Goal: Task Accomplishment & Management: Use online tool/utility

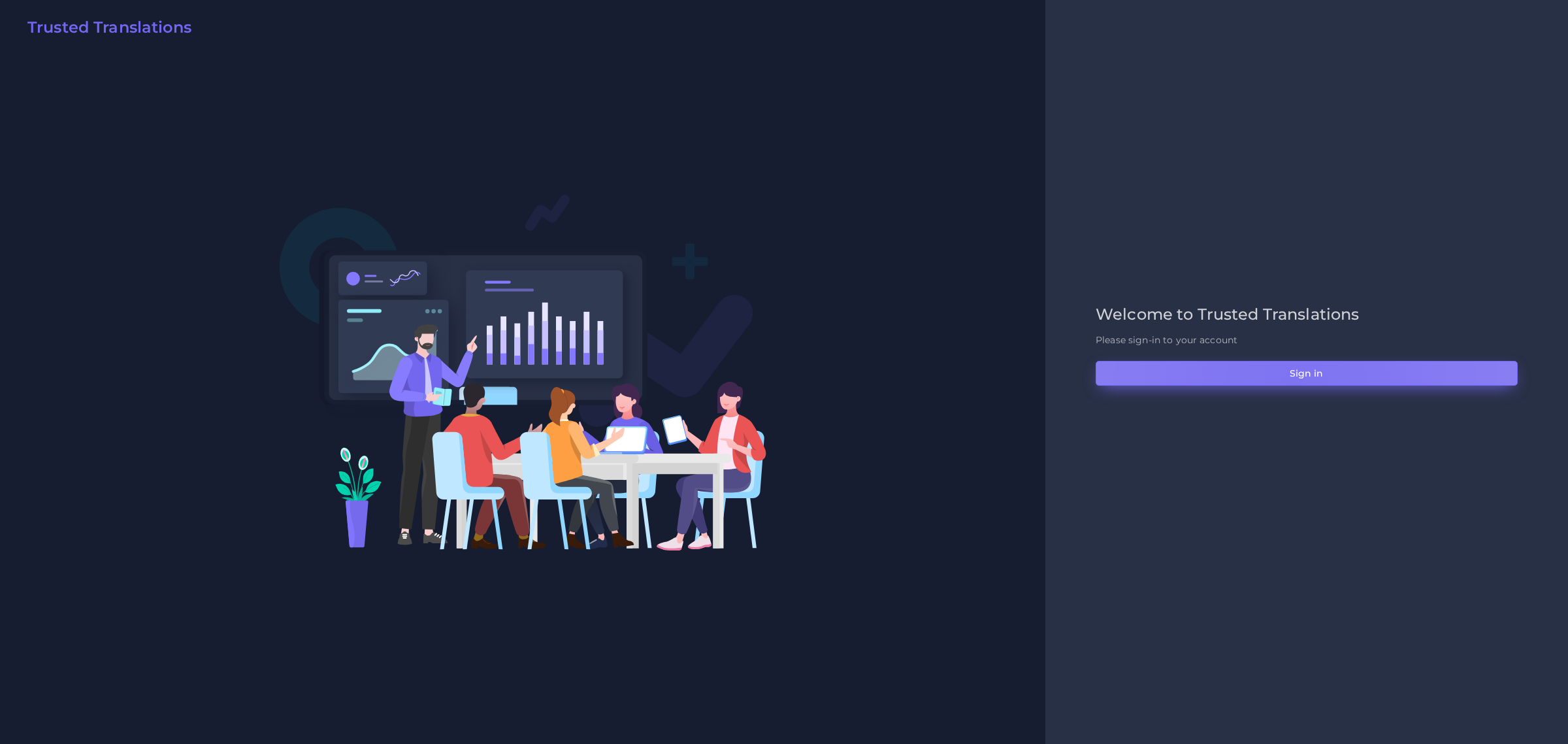
click at [1254, 378] on button "Sign in" at bounding box center [1307, 373] width 422 height 25
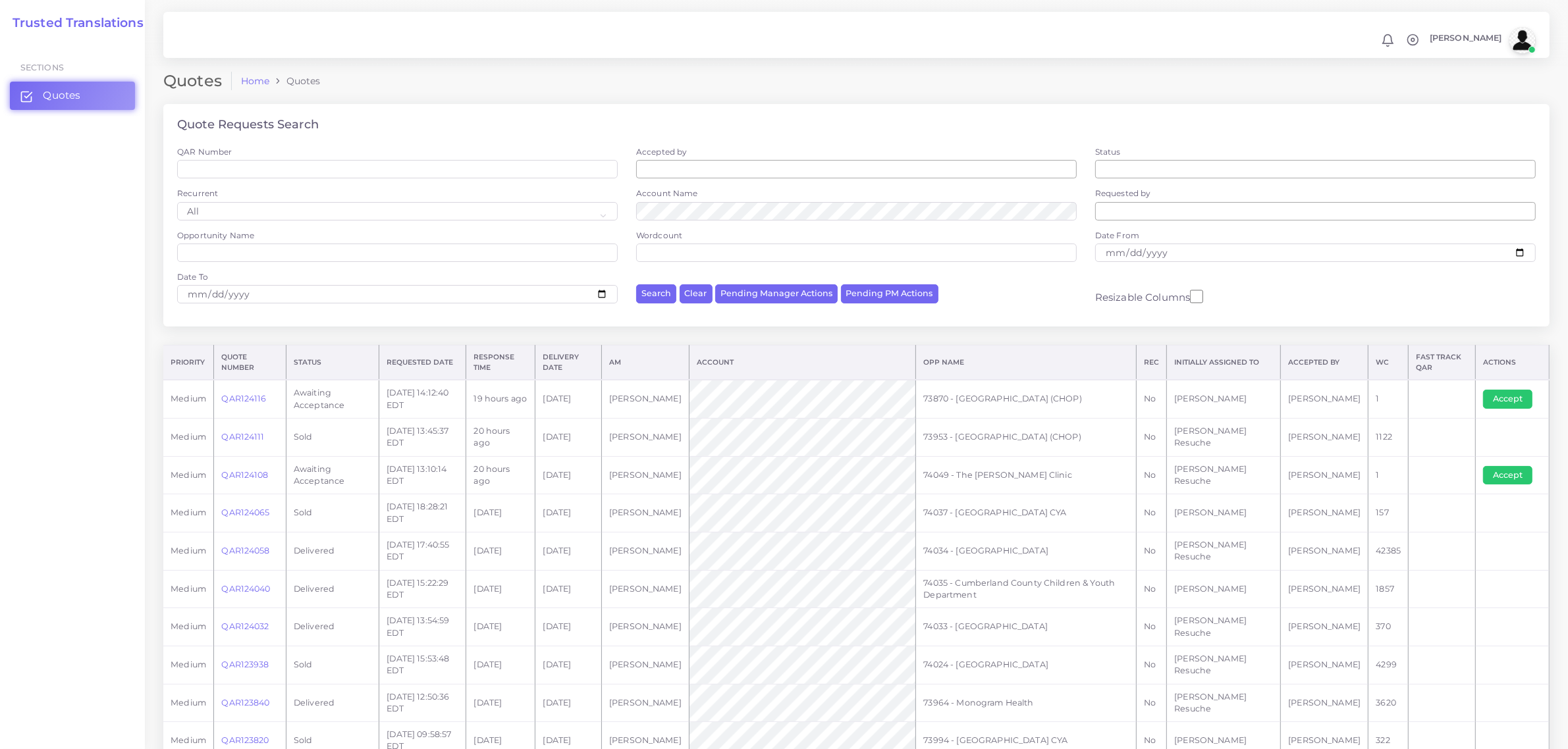
drag, startPoint x: 284, startPoint y: 456, endPoint x: 293, endPoint y: 463, distance: 11.4
click at [288, 459] on tr "medium QAR124108 Awaiting Acceptance 2025-08-12 13:10:14 EDT 20 hours ago 2025-…" at bounding box center [856, 475] width 1386 height 38
drag, startPoint x: 308, startPoint y: 469, endPoint x: 320, endPoint y: 471, distance: 12.2
click at [314, 471] on td "Awaiting Acceptance" at bounding box center [332, 475] width 93 height 38
click at [245, 468] on td "QAR124108" at bounding box center [250, 475] width 72 height 38
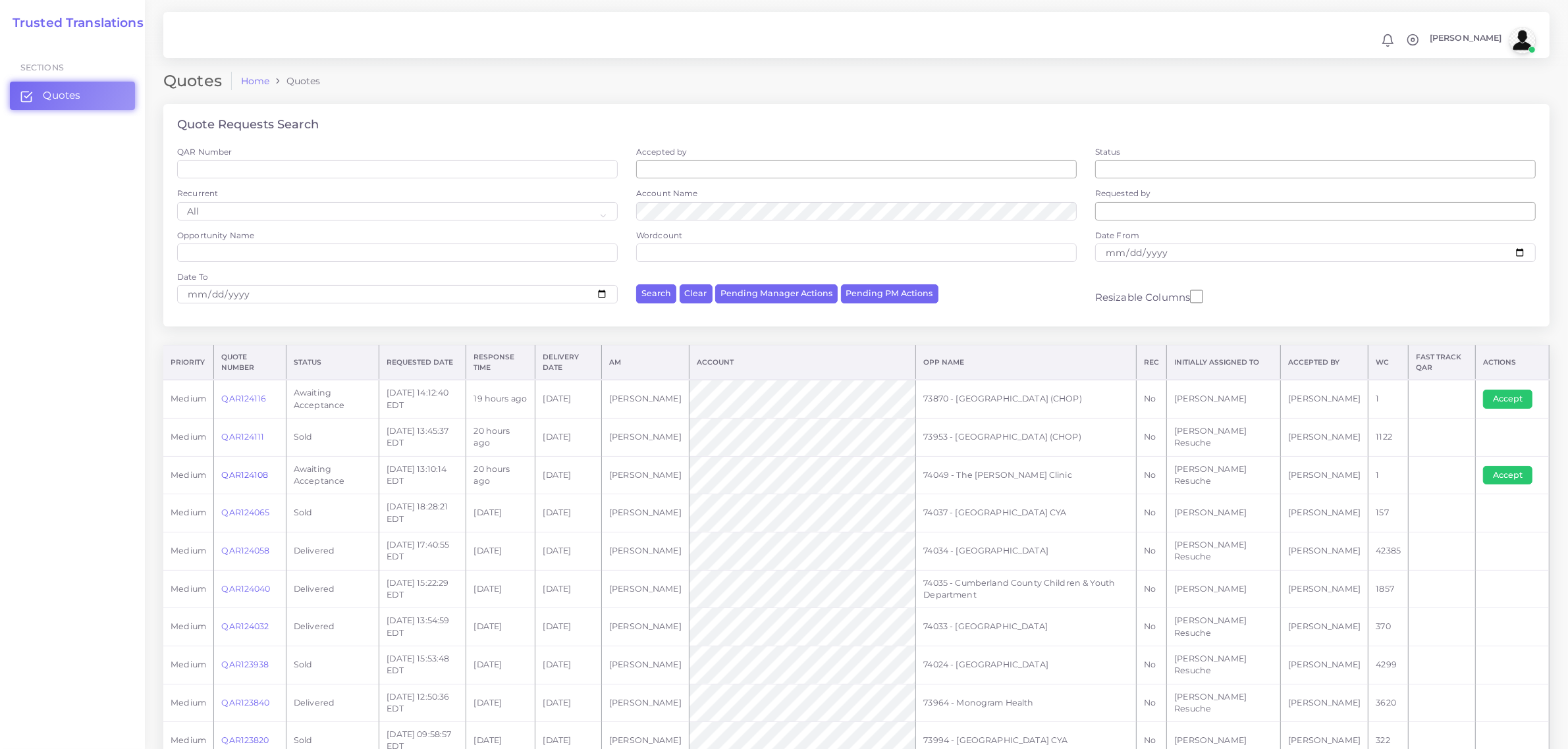
click at [245, 474] on link "QAR124108" at bounding box center [245, 475] width 47 height 10
click at [1525, 392] on button "Accept" at bounding box center [1508, 399] width 50 height 18
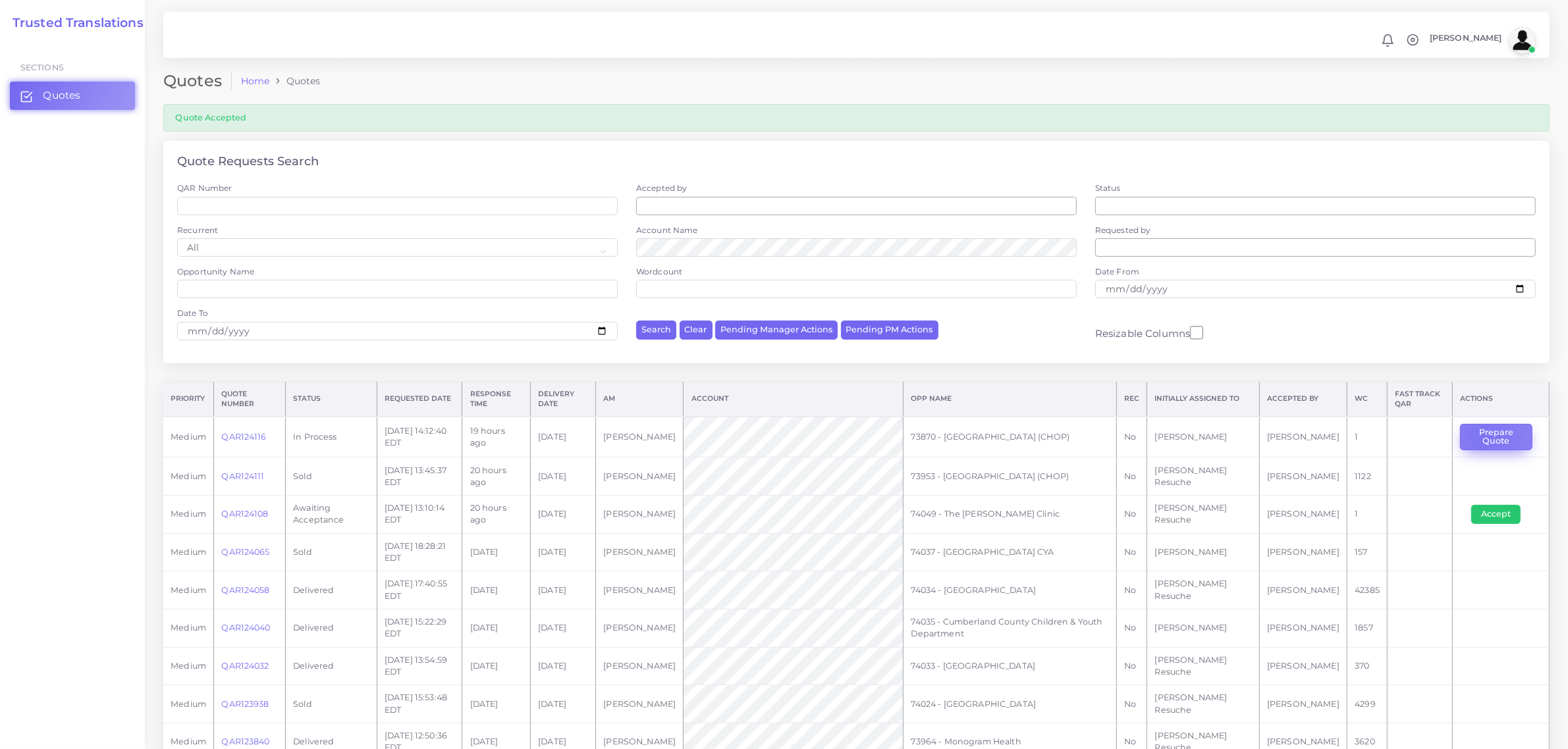
click at [1484, 437] on button "Prepare Quote" at bounding box center [1496, 437] width 72 height 27
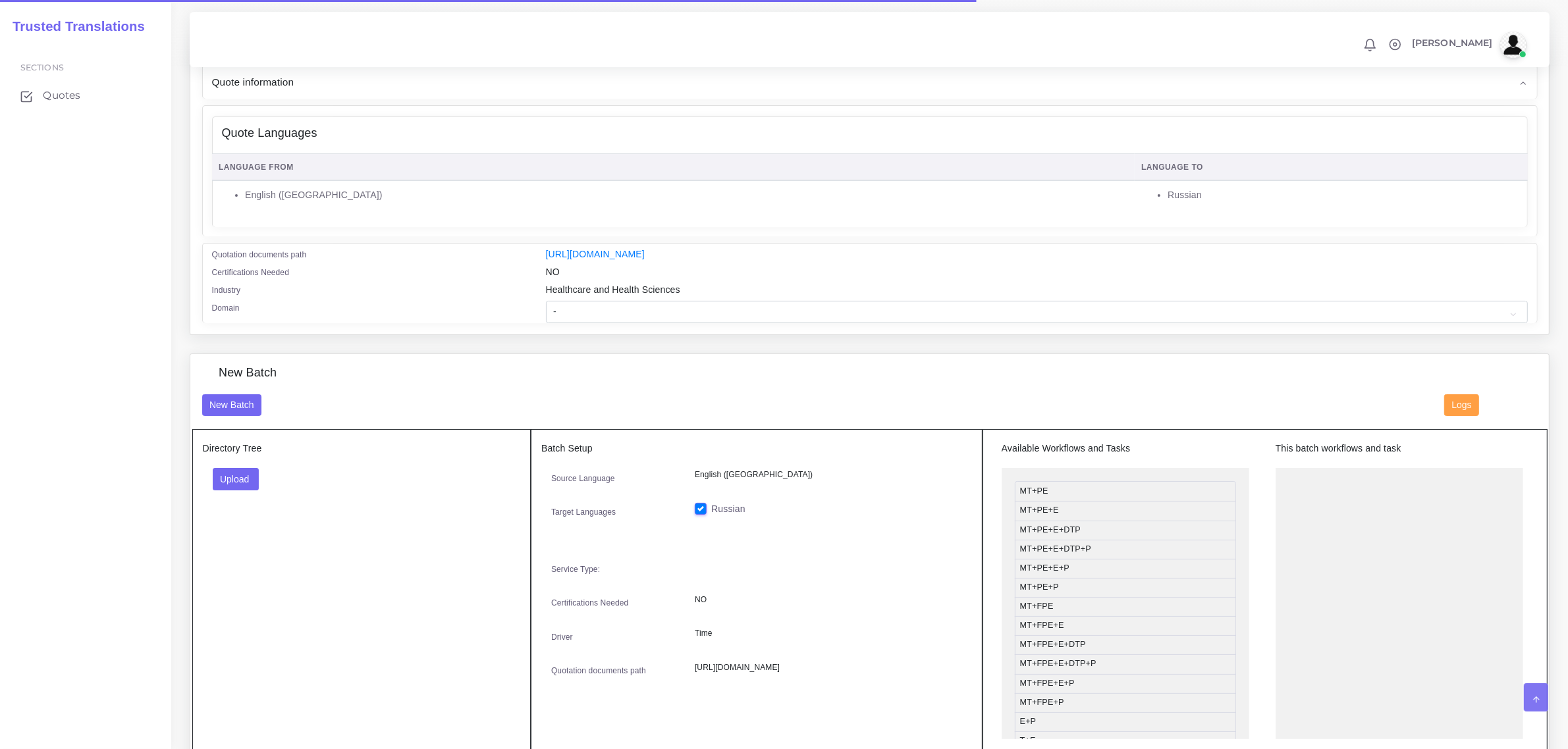
scroll to position [247, 0]
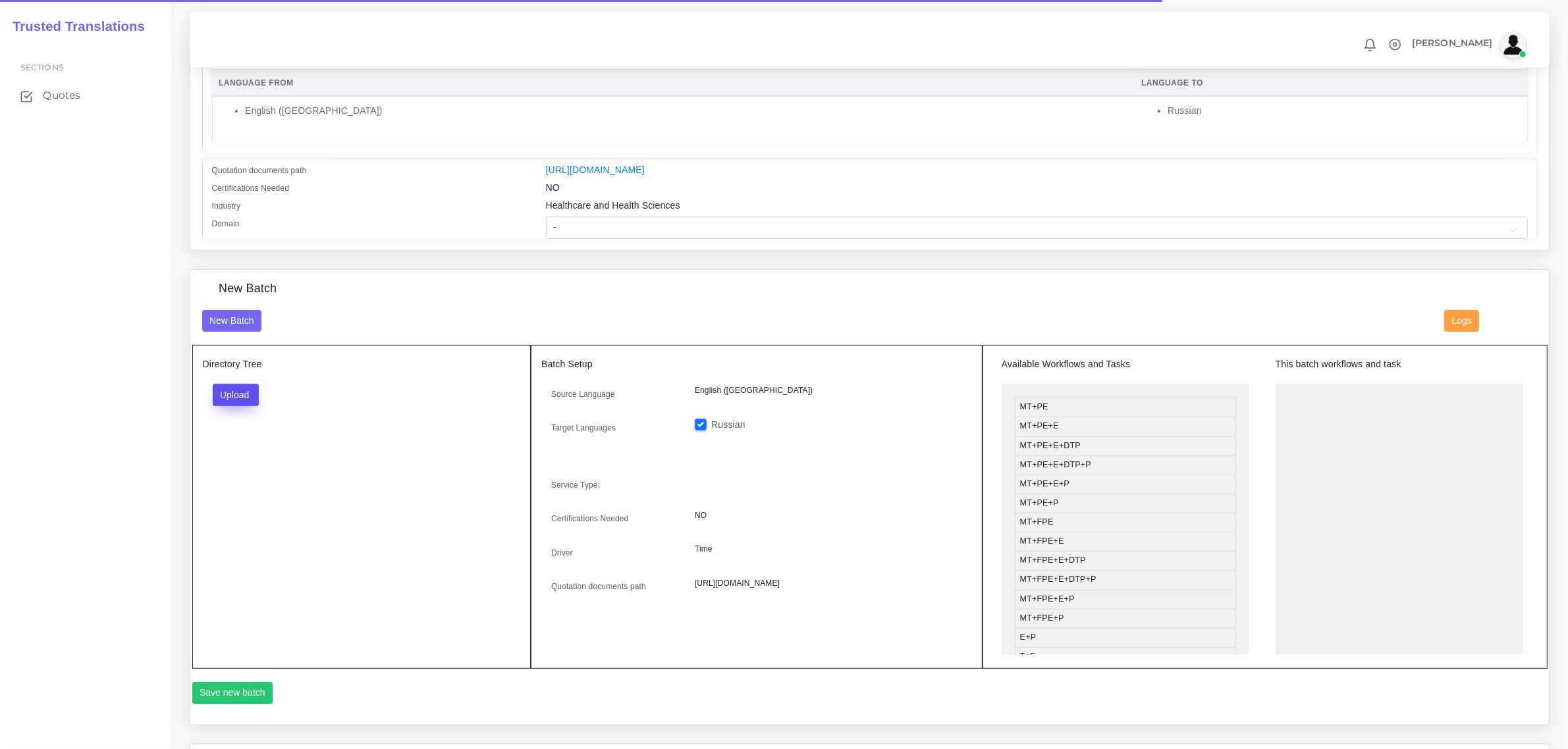
click at [228, 387] on button "Upload" at bounding box center [236, 395] width 47 height 23
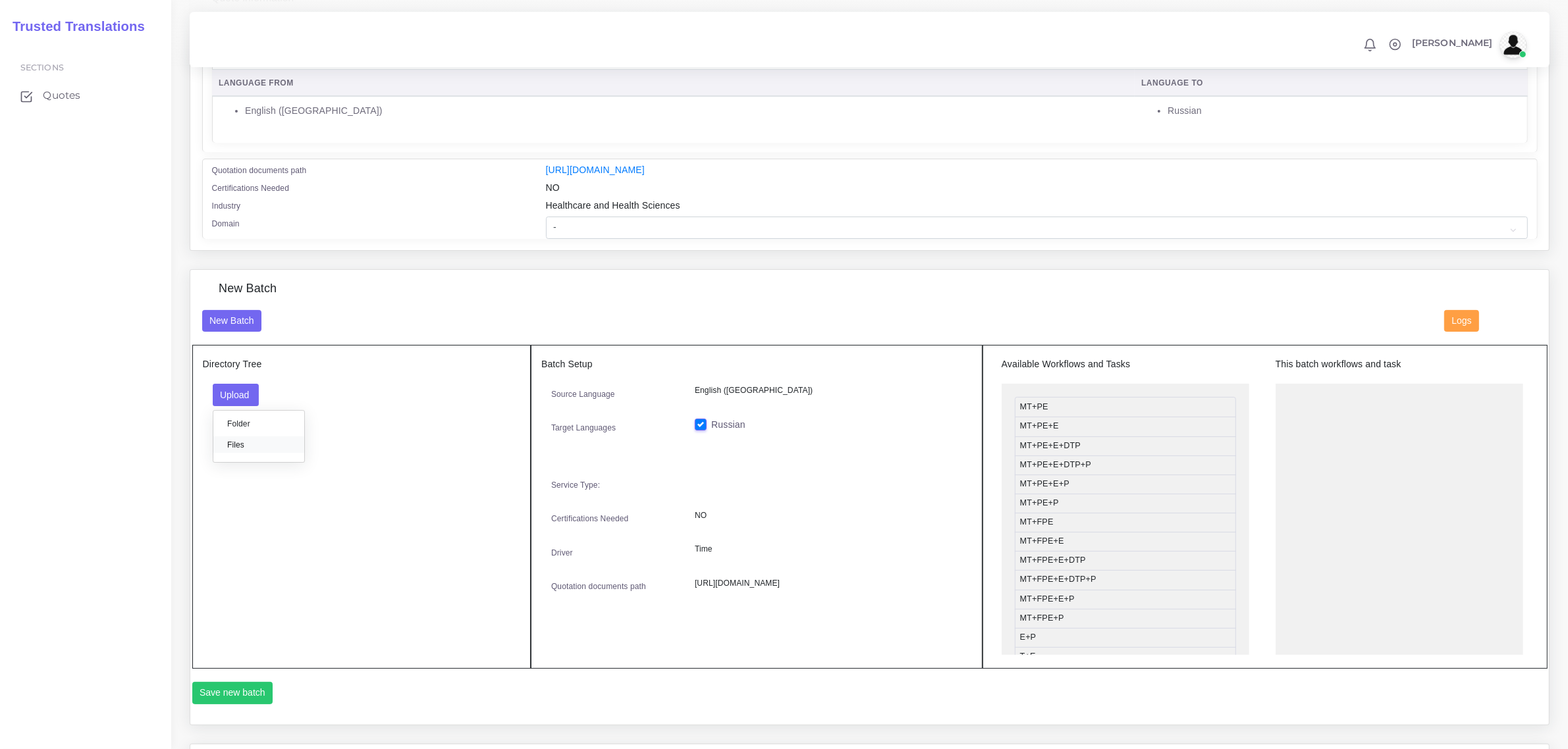
click at [241, 441] on label "Files" at bounding box center [259, 444] width 91 height 16
click at [650, 223] on select "- Advertising and Media Agriculture, Forestry and Fishing Architecture, Buildin…" at bounding box center [1036, 228] width 982 height 23
select select "Healthcare and Health Sciences"
click at [546, 217] on select "- Advertising and Media Agriculture, Forestry and Fishing Architecture, Buildin…" at bounding box center [1036, 228] width 982 height 23
click at [0, 0] on div "New Batch New Batch Logs Directory Tree Upload Folder Files un/check all" at bounding box center [0, 0] width 0 height 0
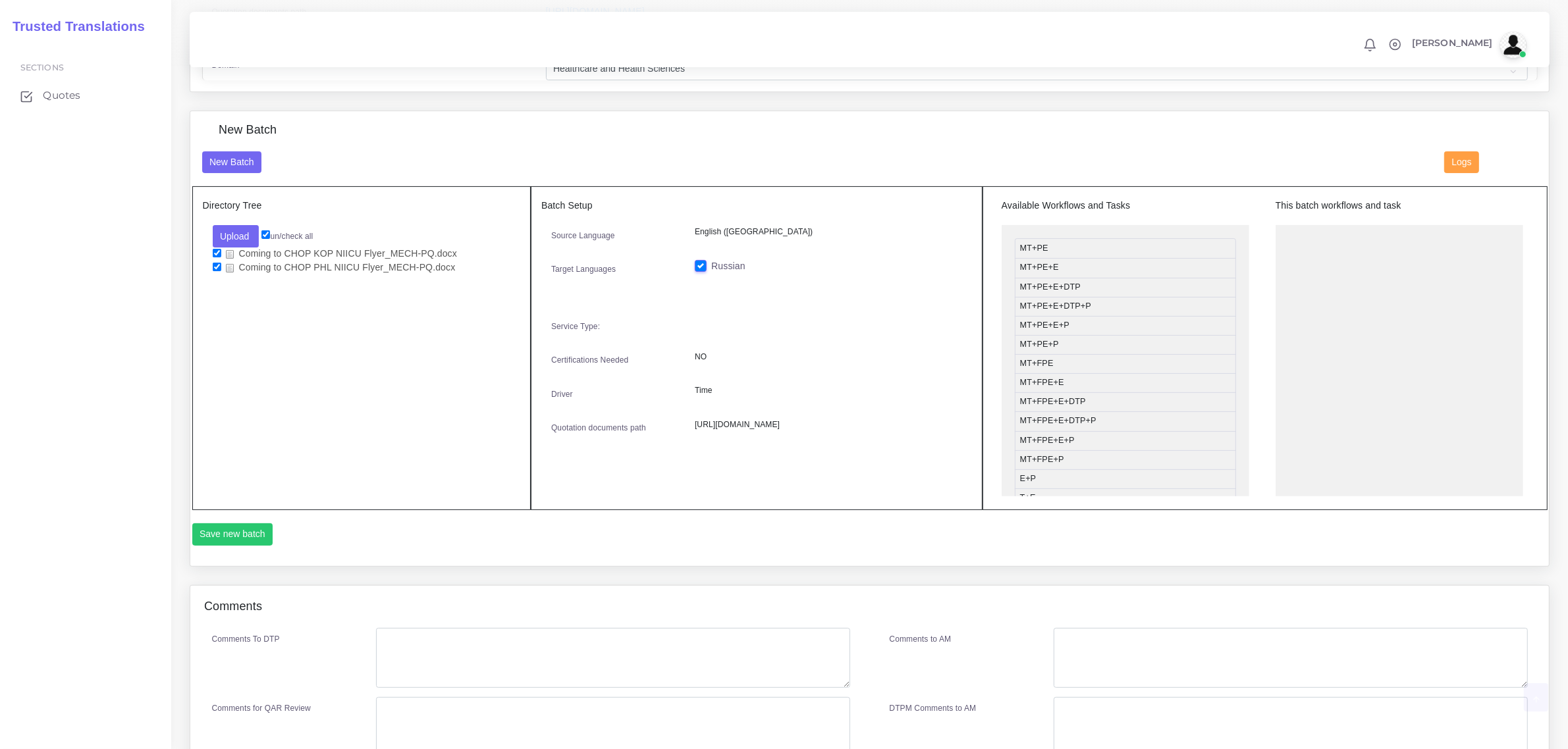
scroll to position [412, 0]
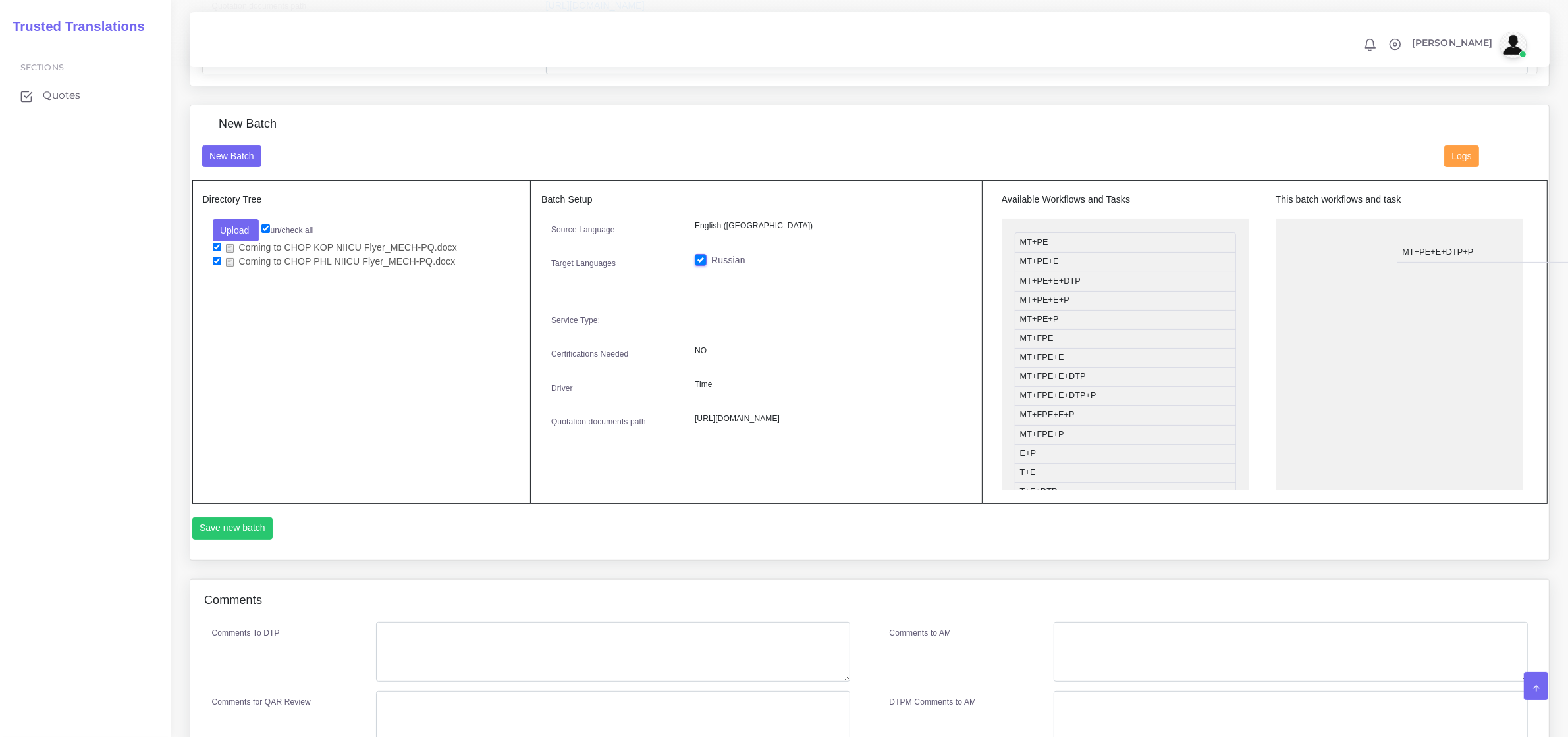
drag, startPoint x: 1054, startPoint y: 300, endPoint x: 1437, endPoint y: 251, distance: 386.1
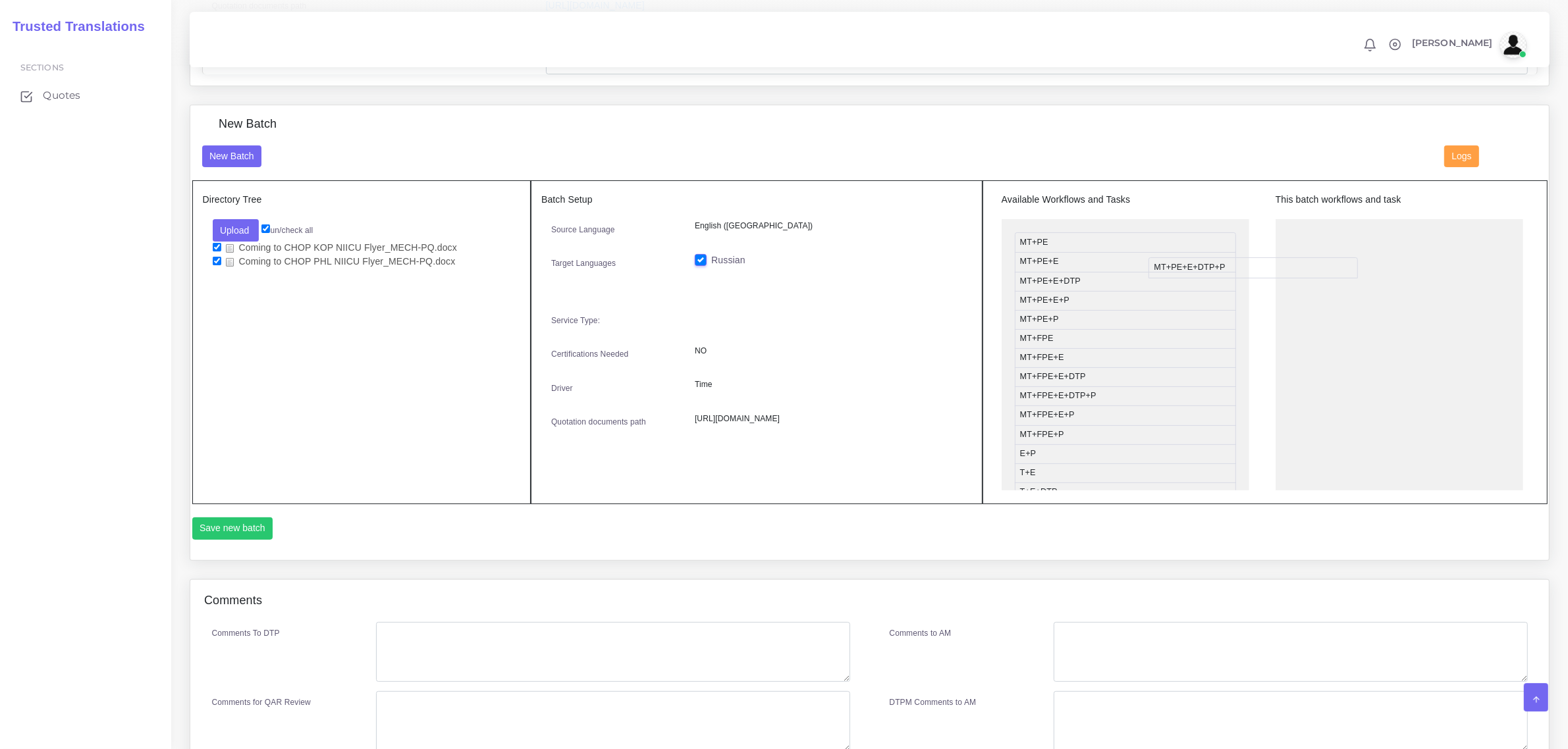
drag, startPoint x: 1338, startPoint y: 242, endPoint x: 1161, endPoint y: 270, distance: 179.2
drag, startPoint x: 1083, startPoint y: 280, endPoint x: 1374, endPoint y: 252, distance: 292.3
click at [205, 522] on button "Save new batch" at bounding box center [233, 529] width 81 height 23
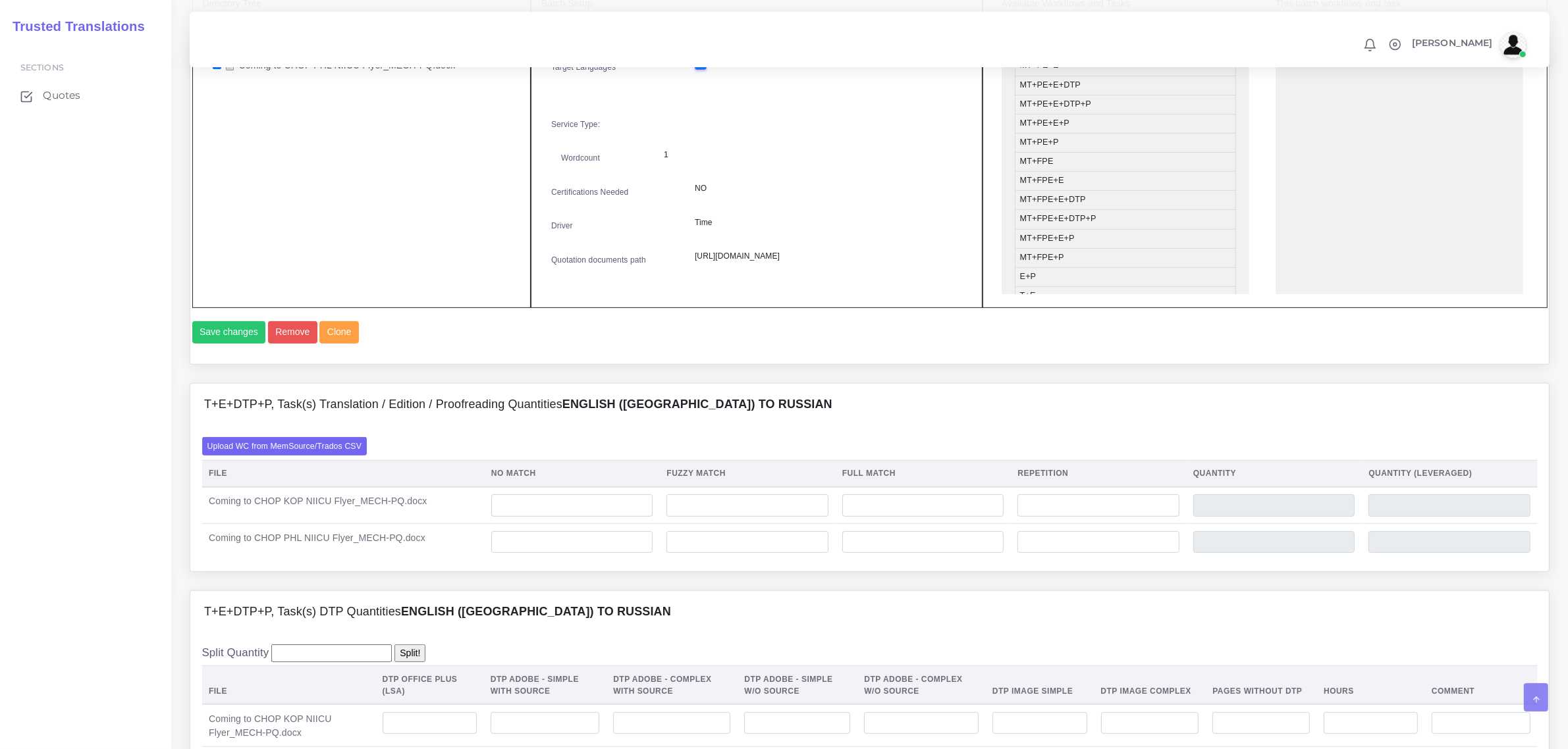
scroll to position [905, 0]
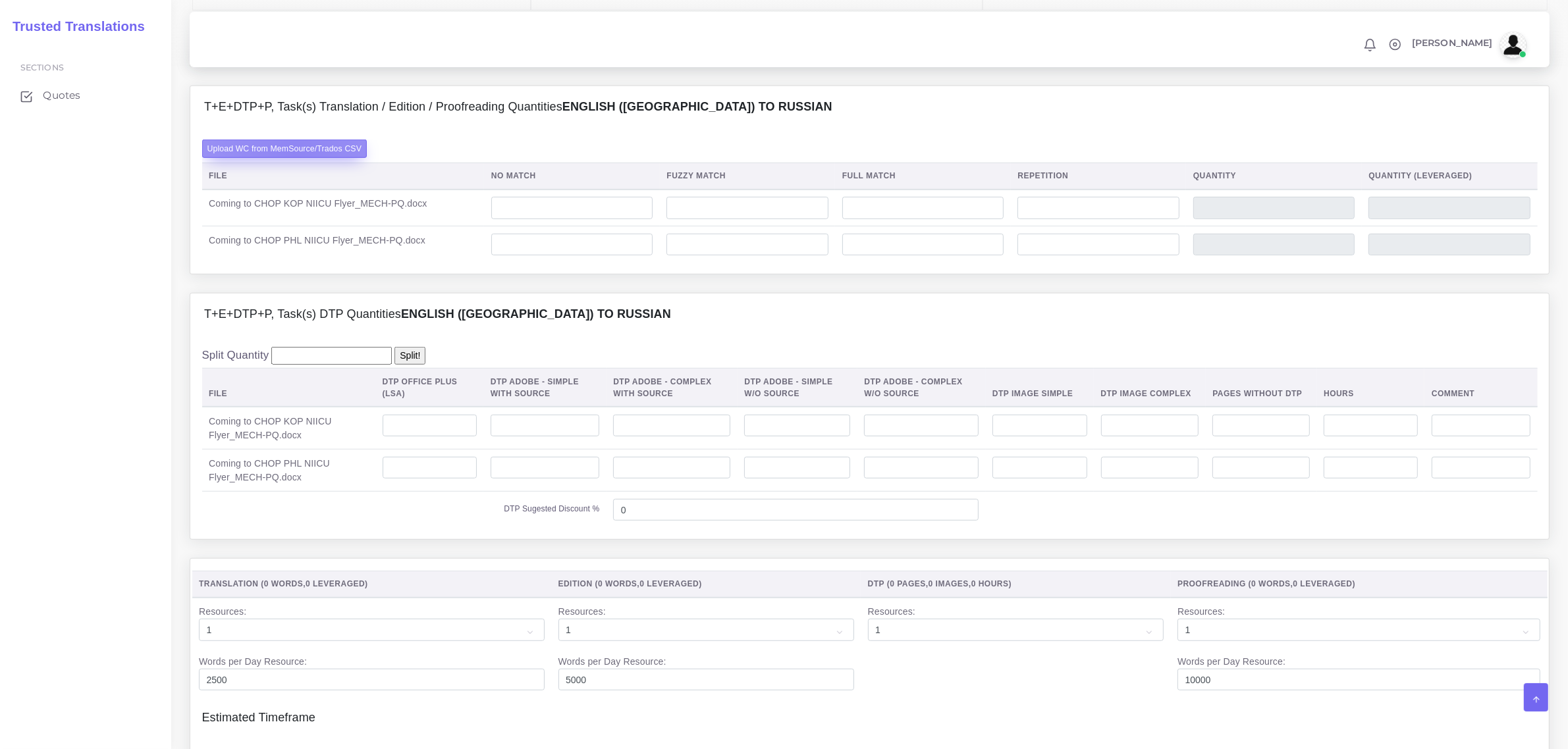
click at [295, 157] on label "Upload WC from MemSource/Trados CSV" at bounding box center [284, 148] width 165 height 18
click at [0, 0] on input "Upload WC from MemSource/Trados CSV" at bounding box center [0, 0] width 0 height 0
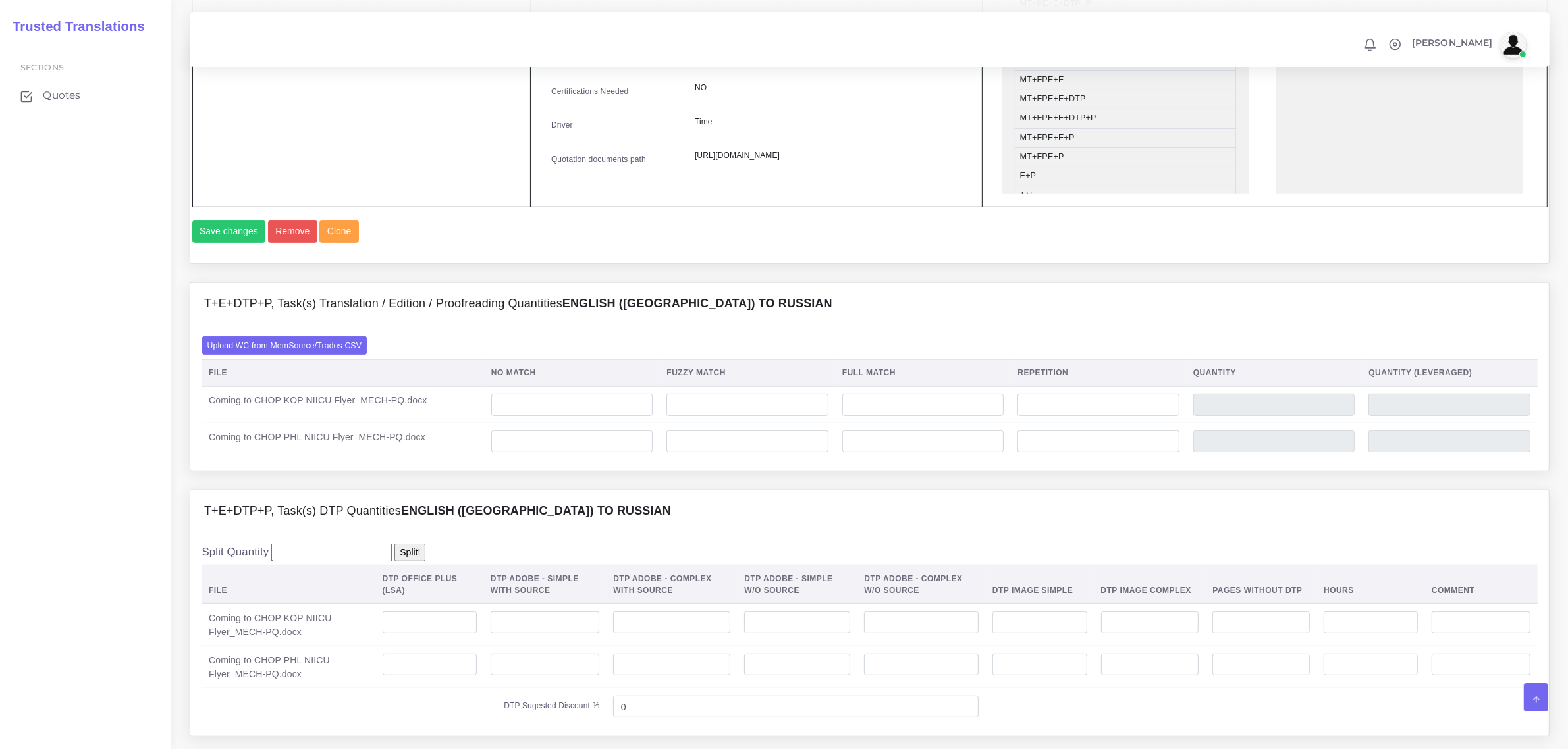
scroll to position [740, 0]
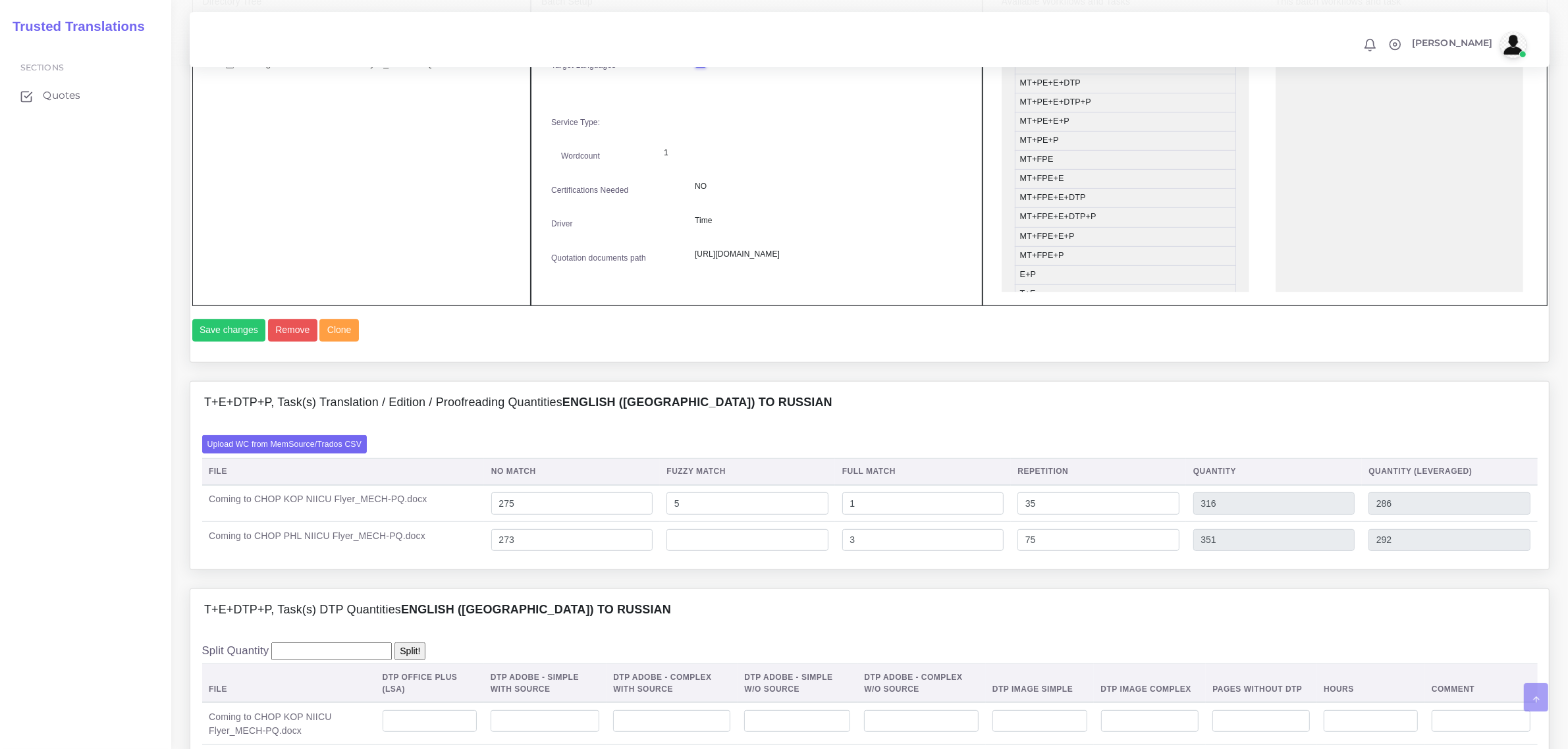
scroll to position [905, 0]
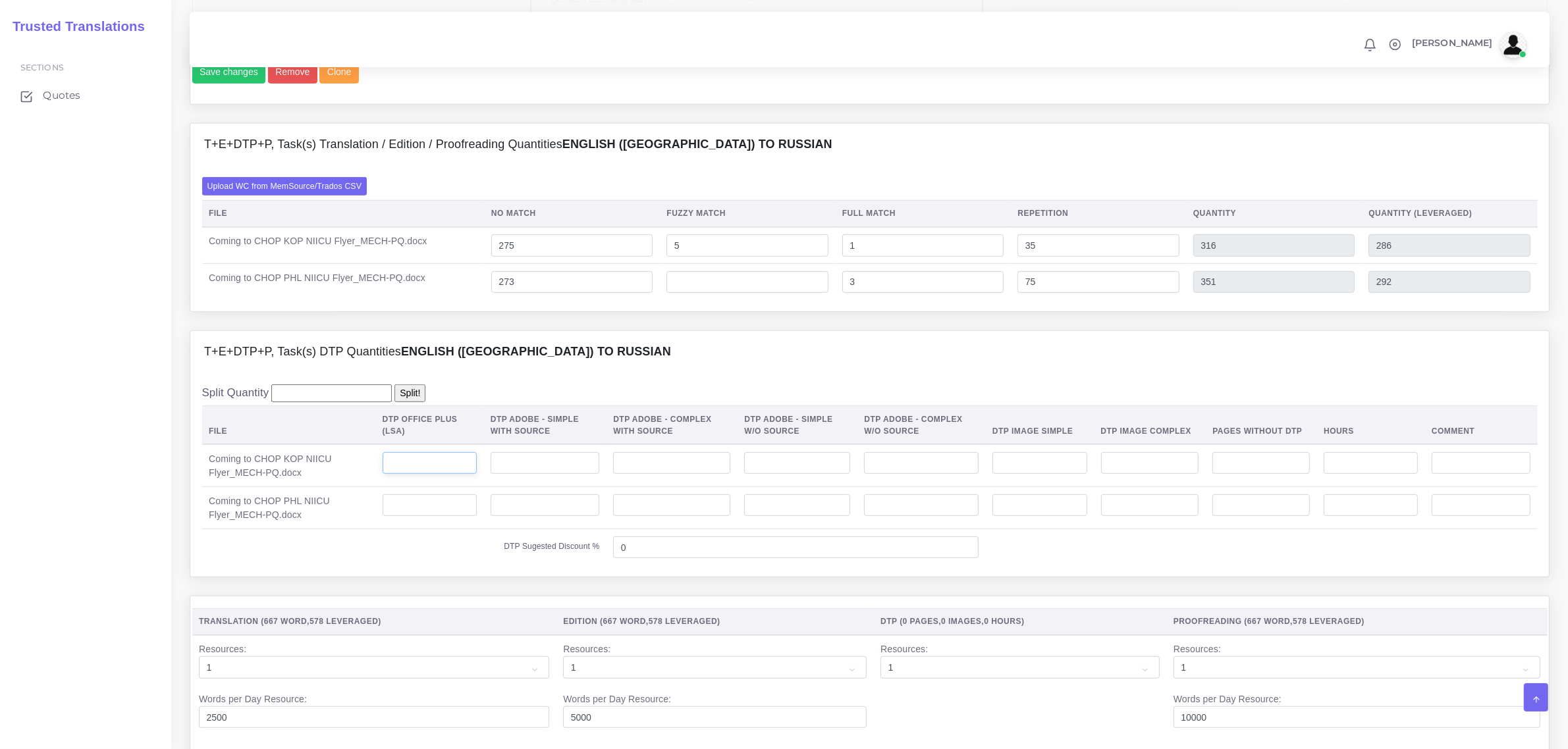
click at [439, 475] on input "number" at bounding box center [430, 463] width 94 height 23
type input "1"
click at [442, 521] on td at bounding box center [429, 507] width 108 height 42
click at [442, 517] on input "number" at bounding box center [430, 506] width 94 height 23
type input "1"
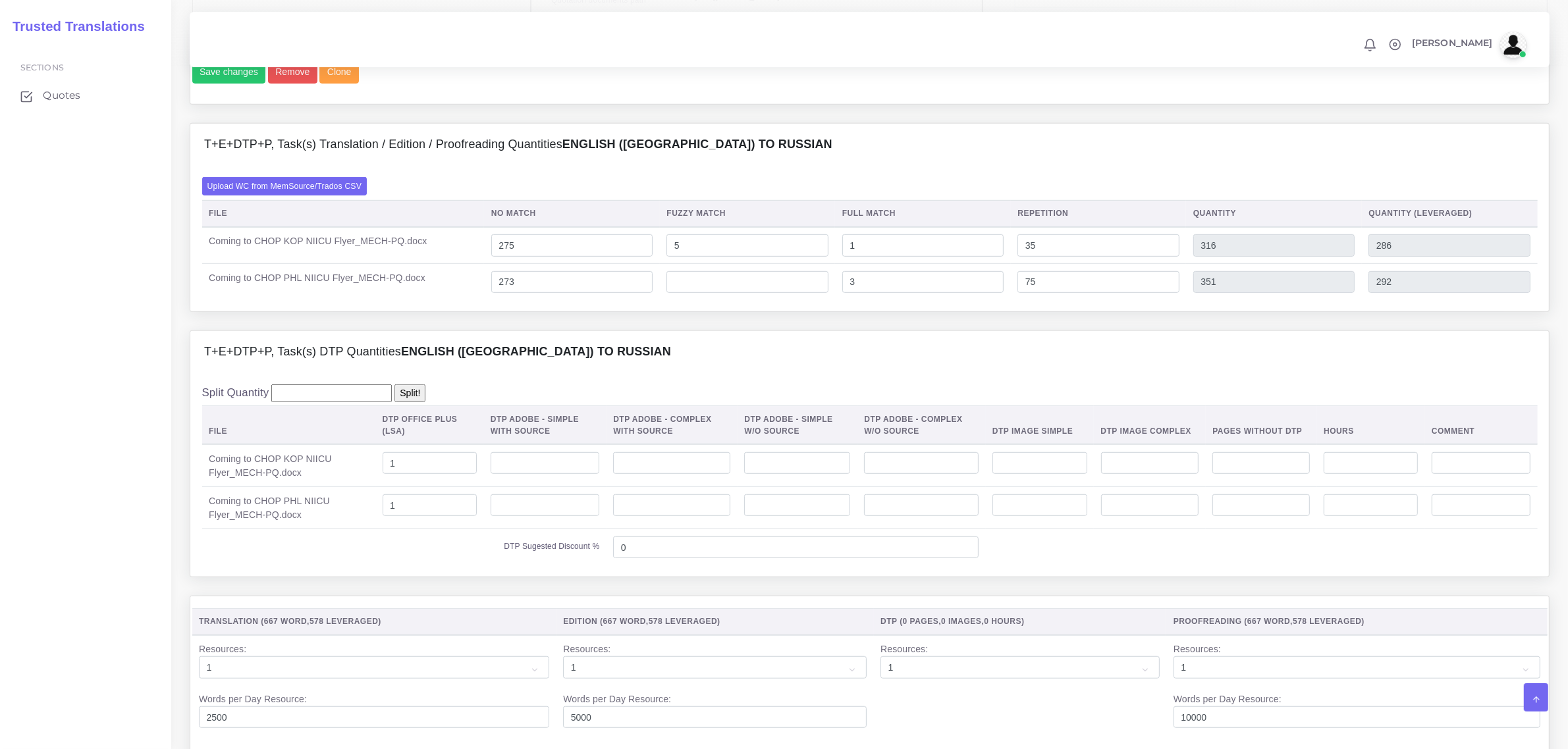
click at [472, 596] on div "T+E+DTP+P, Task(s) DTP Quantities English (US) TO Russian Split Quantity Split!…" at bounding box center [870, 463] width 1379 height 265
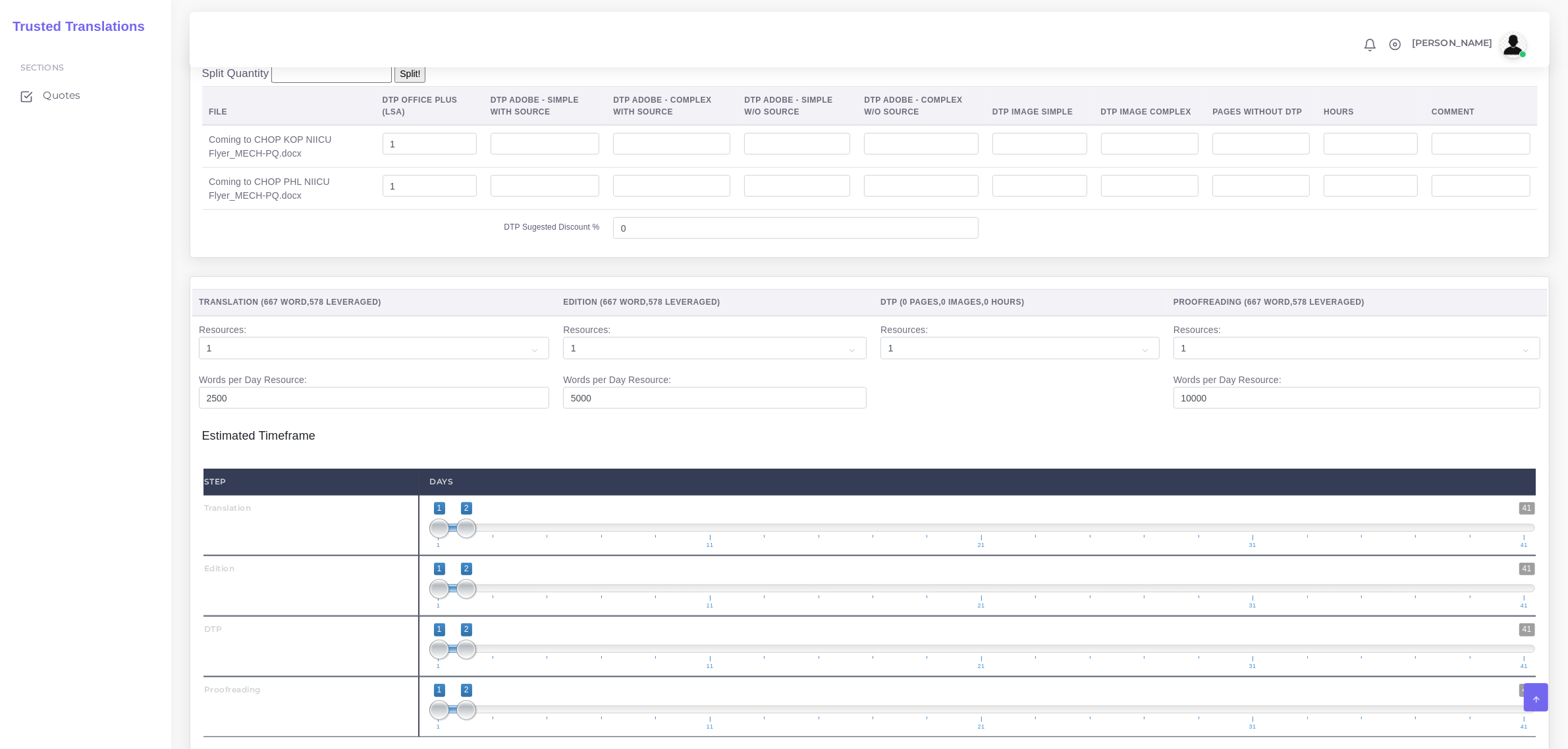
scroll to position [1317, 0]
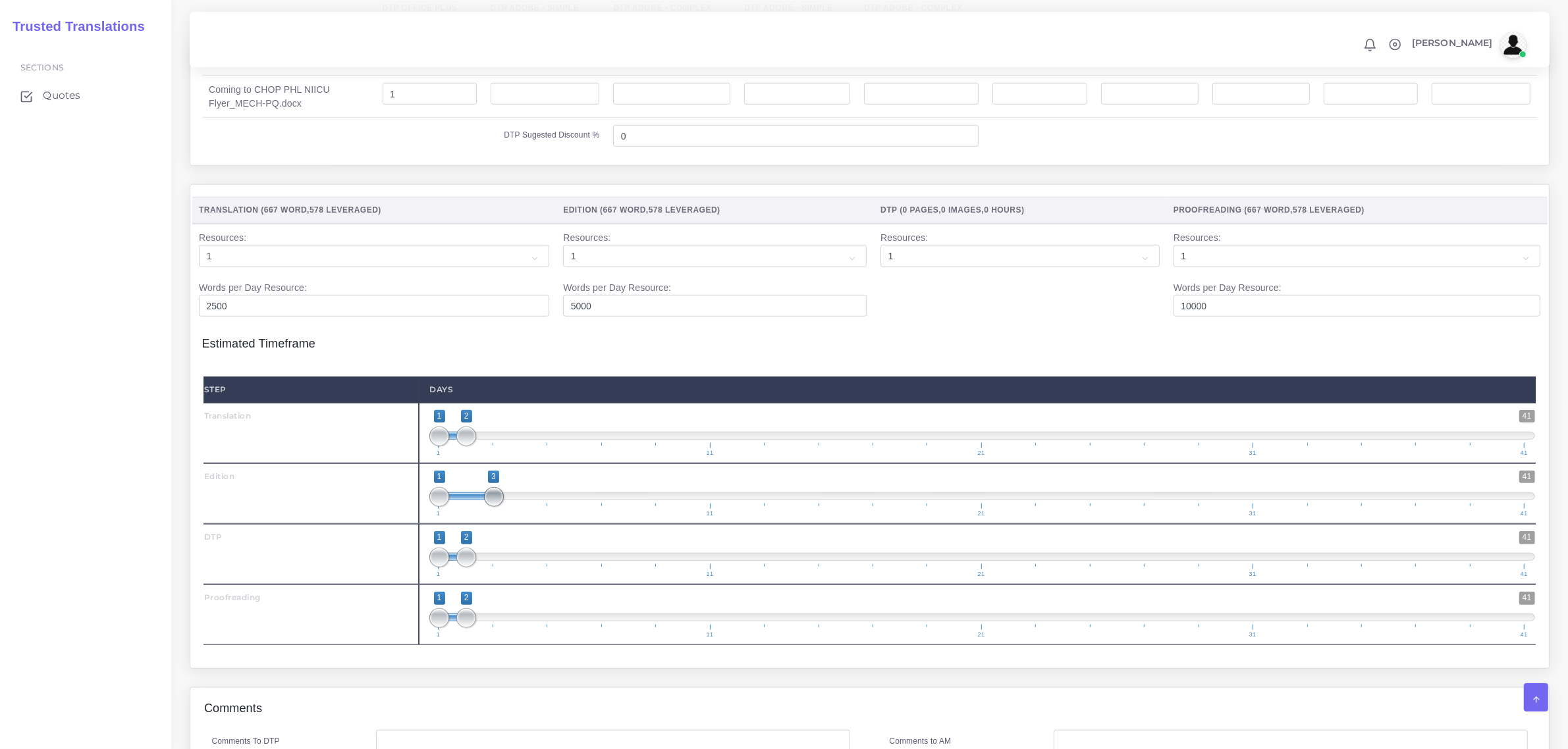
drag, startPoint x: 471, startPoint y: 528, endPoint x: 493, endPoint y: 522, distance: 22.8
click at [493, 507] on span at bounding box center [494, 497] width 20 height 20
type input "2;3"
drag, startPoint x: 441, startPoint y: 526, endPoint x: 474, endPoint y: 526, distance: 33.0
click at [474, 507] on span at bounding box center [466, 497] width 20 height 20
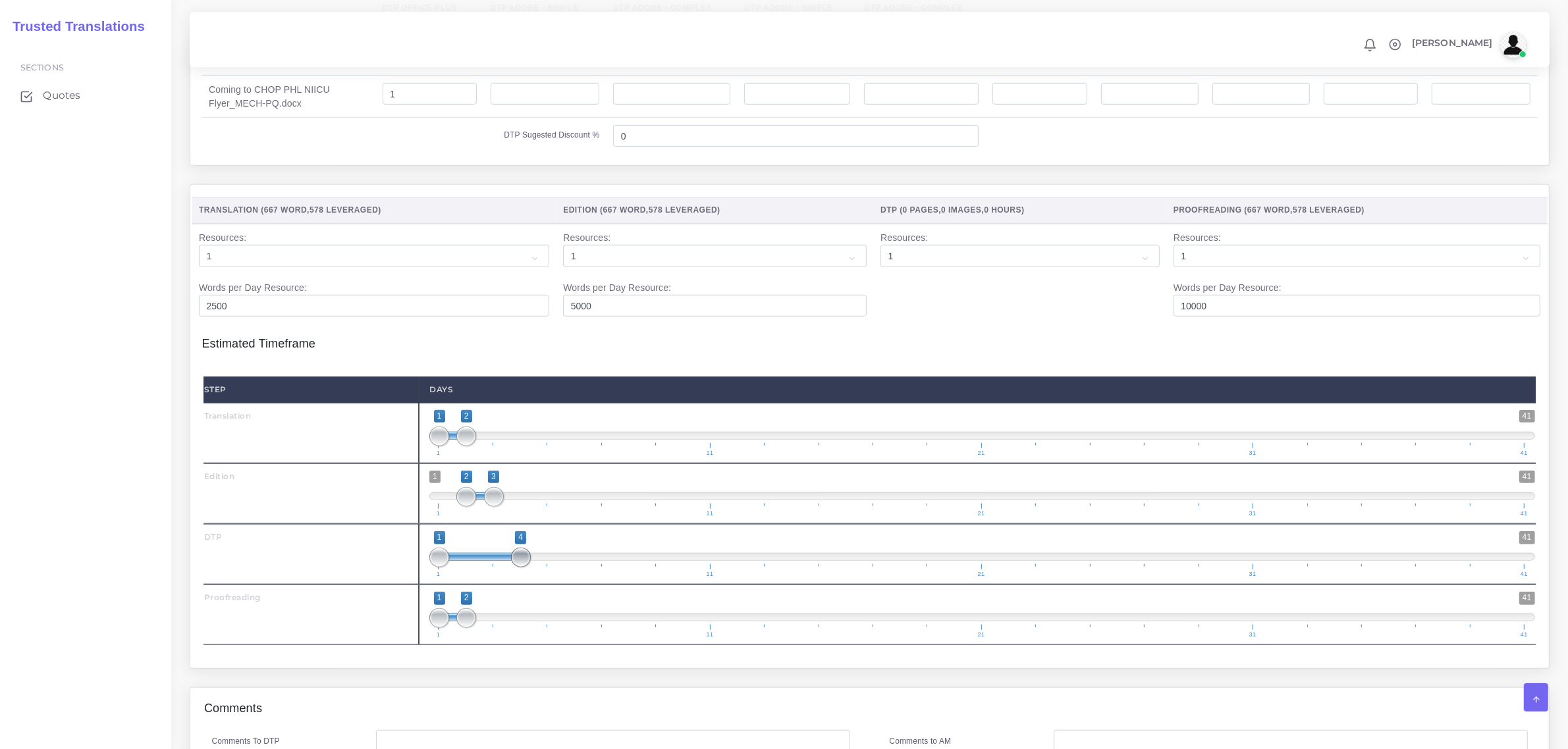
drag, startPoint x: 466, startPoint y: 587, endPoint x: 517, endPoint y: 587, distance: 51.0
click at [517, 568] on span at bounding box center [521, 558] width 20 height 20
type input "3;4"
drag, startPoint x: 438, startPoint y: 580, endPoint x: 491, endPoint y: 581, distance: 53.0
click at [491, 568] on span at bounding box center [494, 558] width 20 height 20
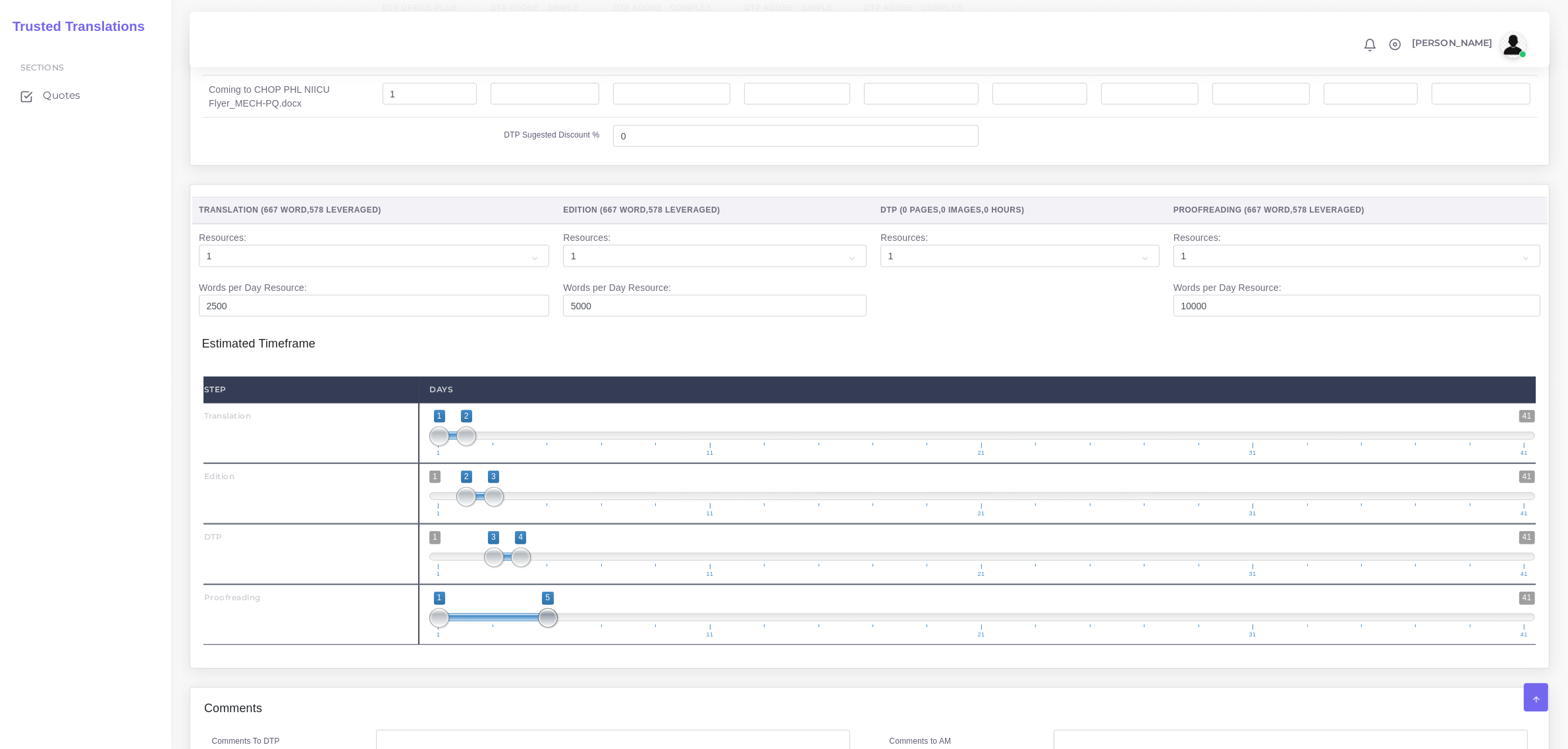
drag, startPoint x: 463, startPoint y: 643, endPoint x: 533, endPoint y: 635, distance: 70.5
click at [540, 633] on span "1 41 1 5 1 — 5 1 11 21 31 41" at bounding box center [982, 614] width 1105 height 46
type input "4;5"
drag, startPoint x: 438, startPoint y: 652, endPoint x: 530, endPoint y: 643, distance: 92.4
click at [530, 638] on span "1 41 4 5 4 — 5 1 11 21 31 41" at bounding box center [982, 614] width 1105 height 46
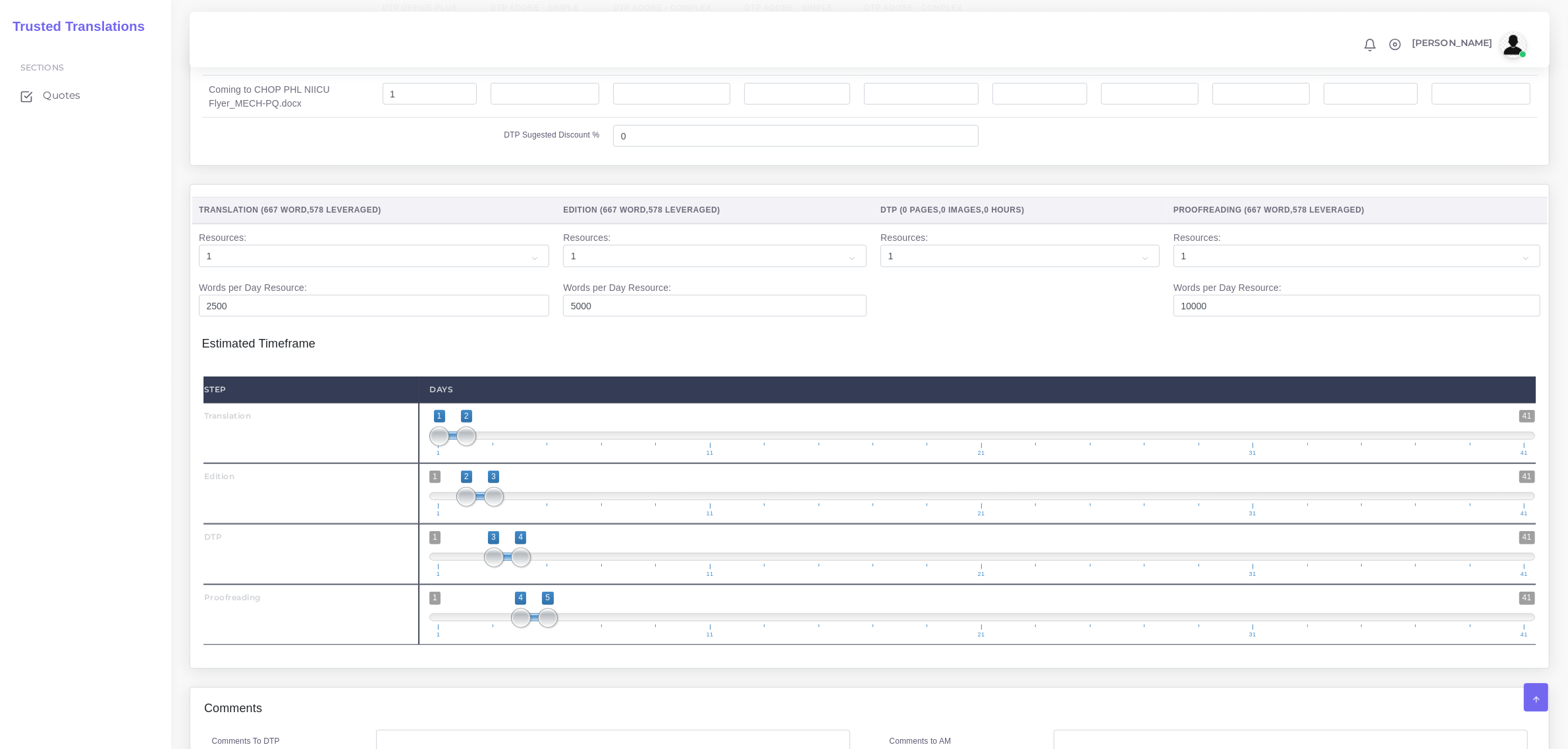
click at [529, 657] on div "Step Days Translation 1 41 1" at bounding box center [870, 510] width 1335 height 291
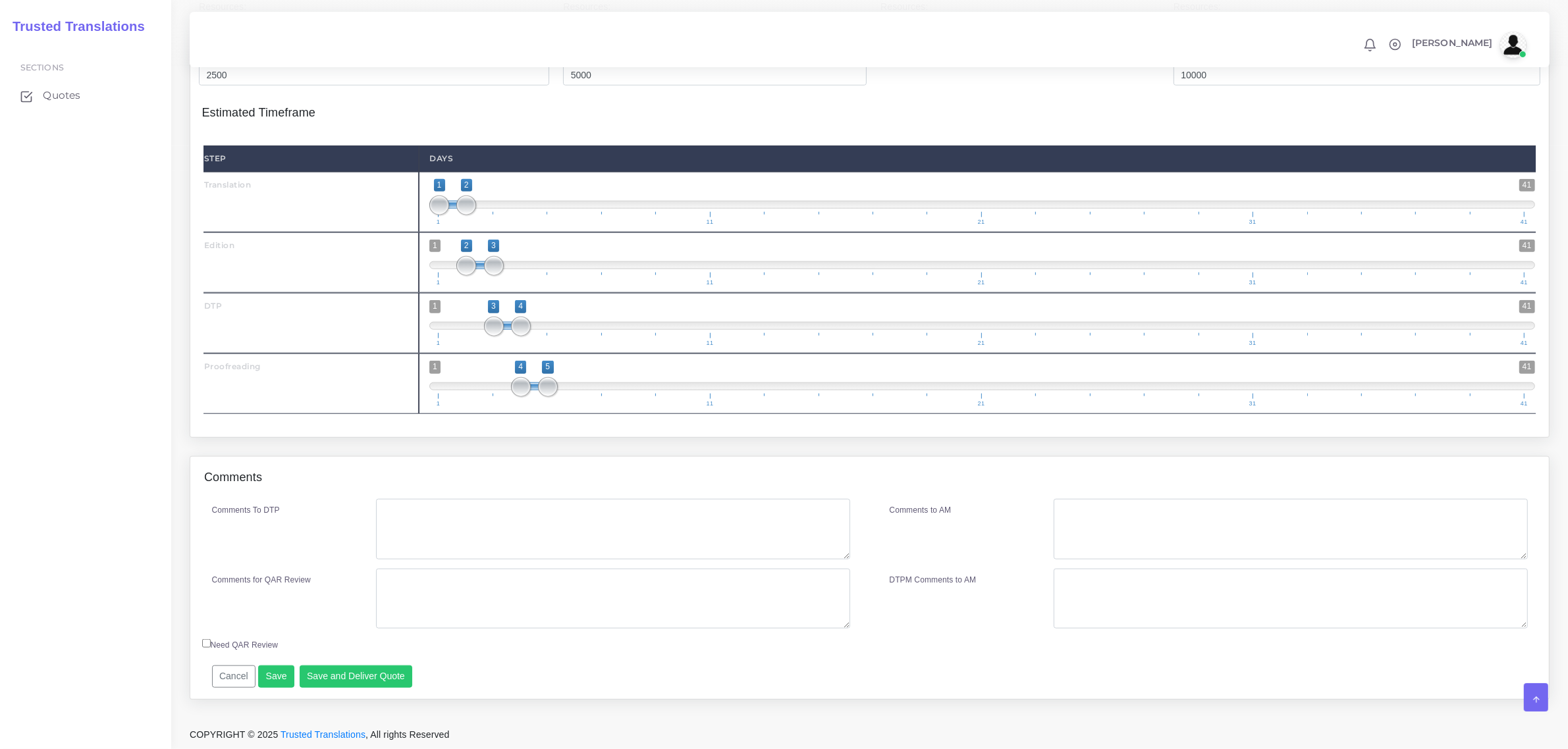
scroll to position [1577, 0]
click at [519, 540] on textarea "Comments To DTP" at bounding box center [612, 529] width 474 height 60
paste textarea "Please leave all images as is, no recreation. English pdfs are in Reference fol…"
type textarea "DTP in Word. Please leave all images as is, no recreation. English pdfs are in …"
click at [583, 579] on textarea "Comments for QAR Review" at bounding box center [612, 598] width 474 height 60
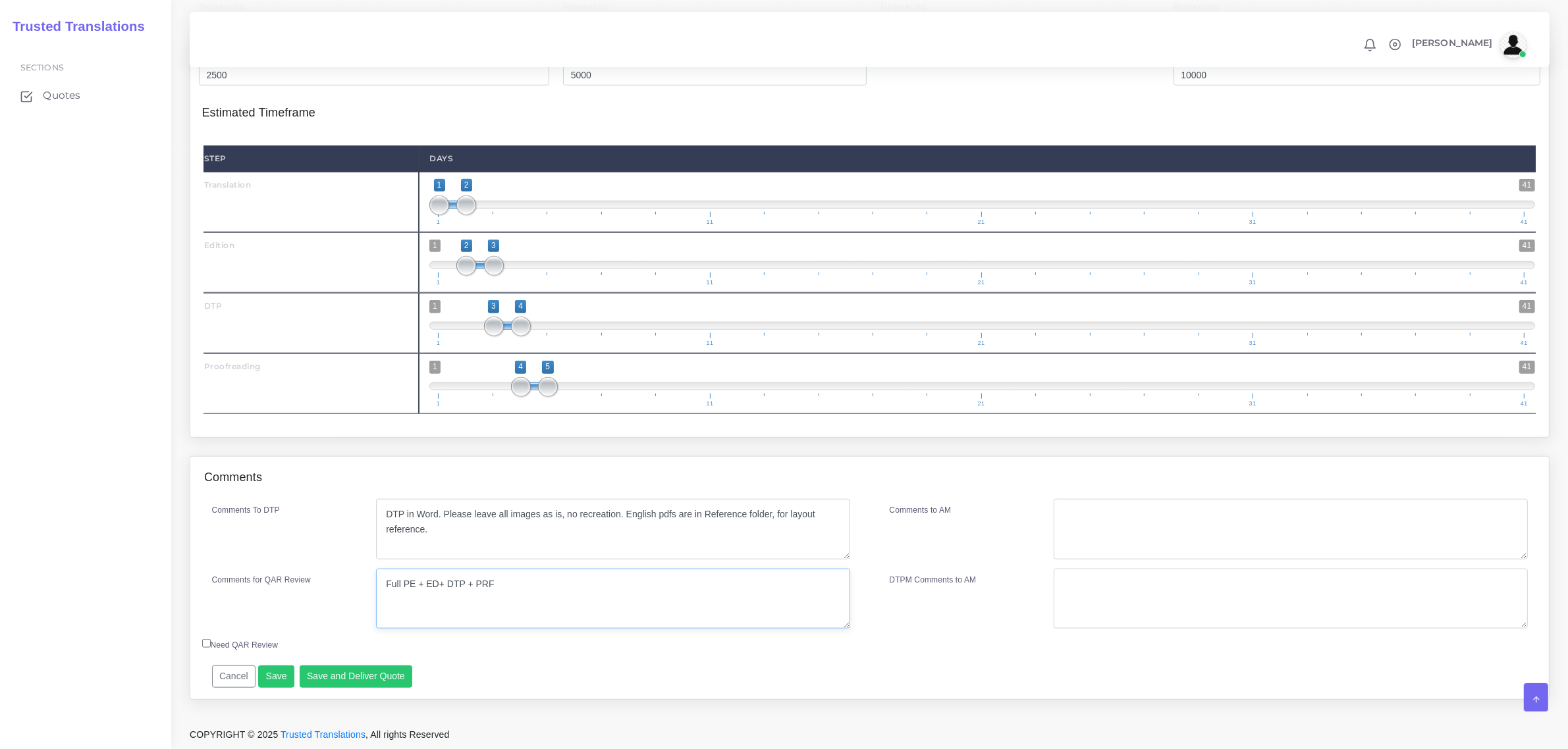
drag, startPoint x: 547, startPoint y: 587, endPoint x: 340, endPoint y: 582, distance: 207.1
click at [340, 582] on div "Comments for QAR Review Full PE + ED+ DTP + PRF" at bounding box center [531, 598] width 658 height 60
type textarea "Full PE + ED+ DTP + PRF"
click at [1100, 514] on textarea "Comments to AM" at bounding box center [1290, 529] width 474 height 60
paste textarea "Full PE + ED+ DTP + PRF"
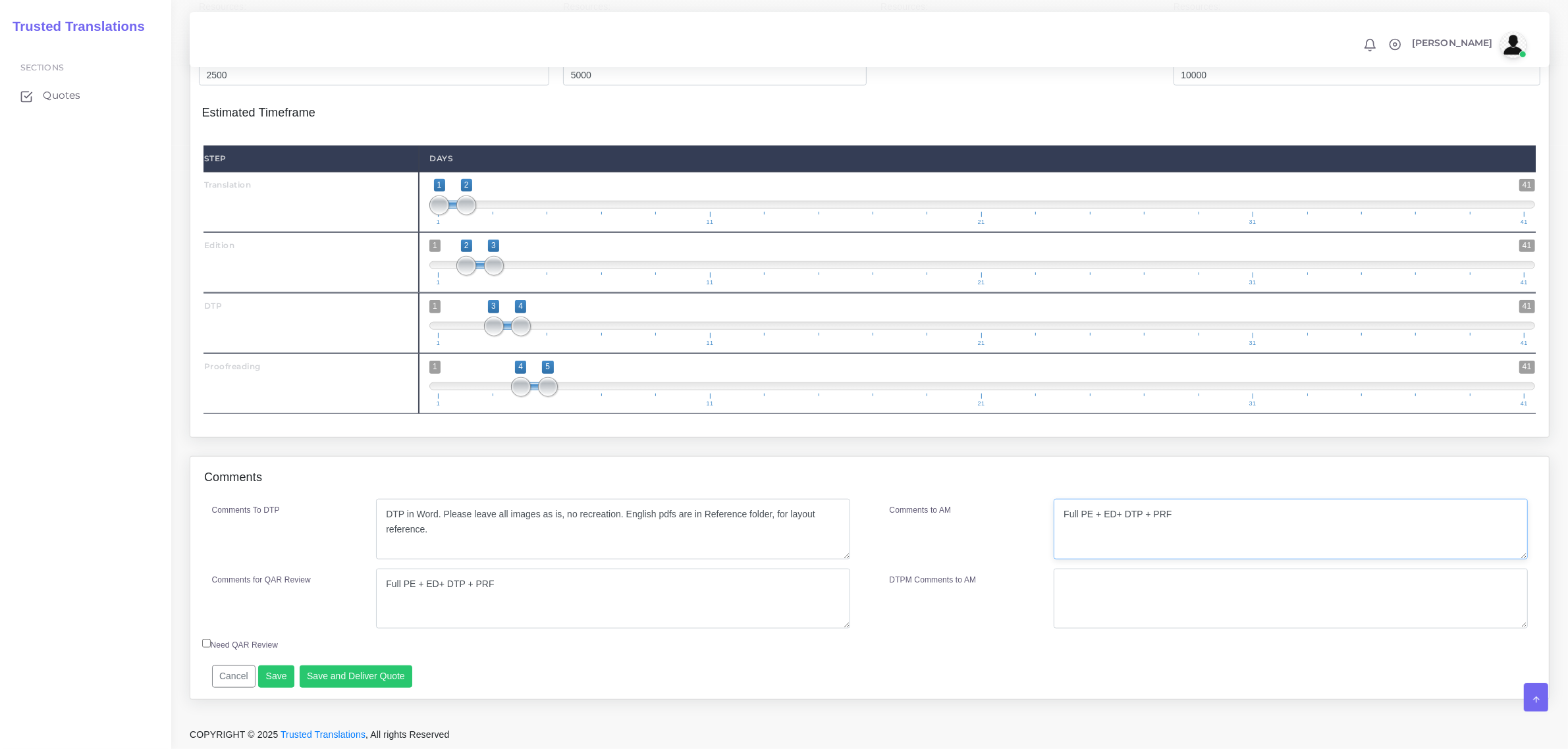
type textarea "Full PE + ED+ DTP + PRF"
click at [805, 691] on div "Comments To DTP DTP in Word. Please leave all images as is, no recreation. Engl…" at bounding box center [869, 599] width 1358 height 200
click at [377, 673] on button "Save and Deliver Quote" at bounding box center [357, 677] width 113 height 23
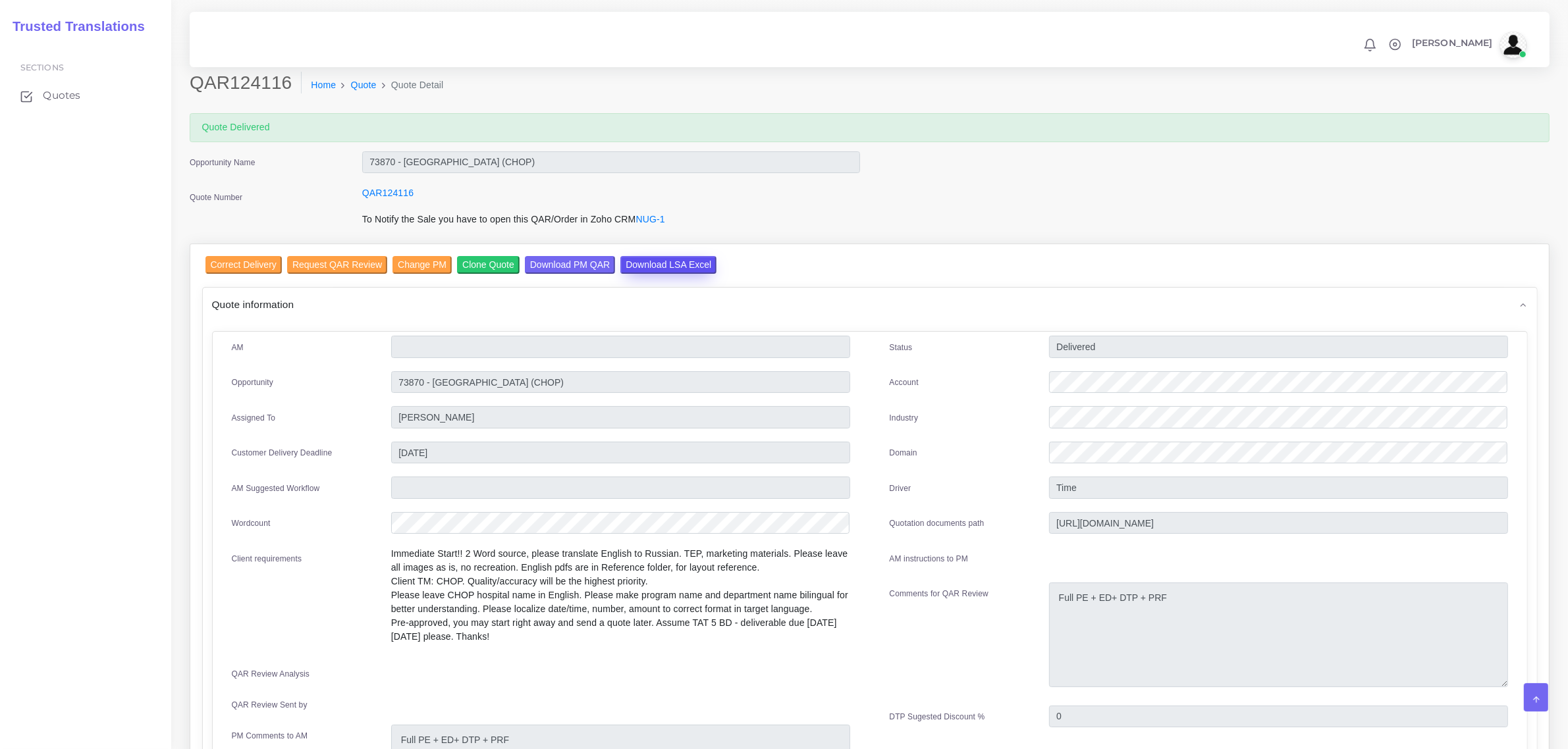
click at [662, 262] on input "Download LSA Excel" at bounding box center [668, 264] width 96 height 18
